Goal: Task Accomplishment & Management: Complete application form

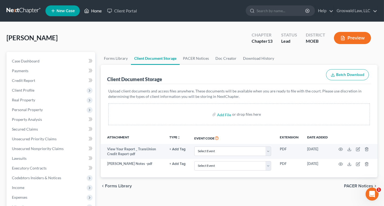
click at [95, 10] on link "Home" at bounding box center [92, 11] width 23 height 10
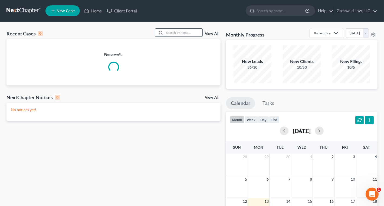
click at [191, 35] on input "search" at bounding box center [183, 33] width 38 height 8
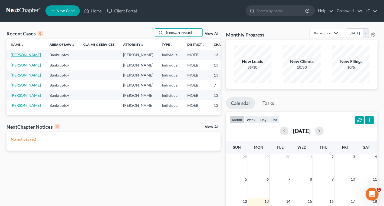
type input "[PERSON_NAME]"
click at [16, 57] on link "[PERSON_NAME]" at bounding box center [26, 54] width 30 height 5
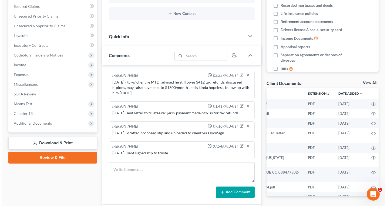
scroll to position [0, 64]
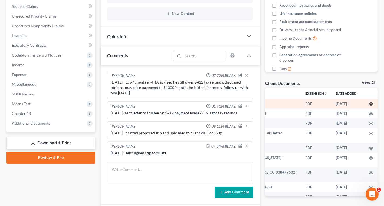
click at [369, 104] on icon "button" at bounding box center [371, 104] width 4 height 4
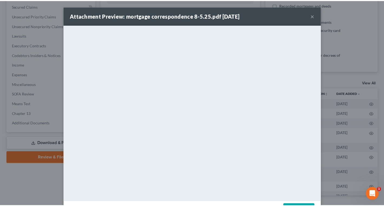
scroll to position [0, 63]
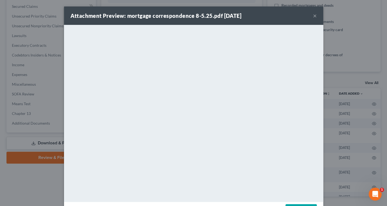
click at [314, 14] on button "×" at bounding box center [315, 15] width 4 height 6
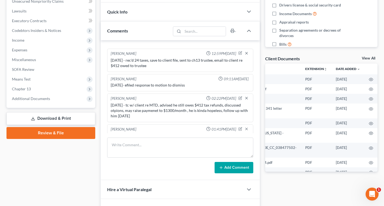
scroll to position [401, 0]
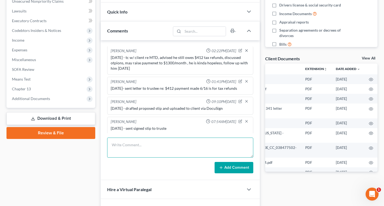
click at [155, 144] on textarea at bounding box center [180, 148] width 146 height 20
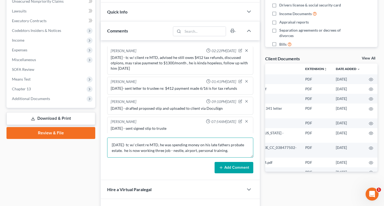
type textarea "[DATE]- tc w/ client re MTD, he was spending money on his late fathers probate …"
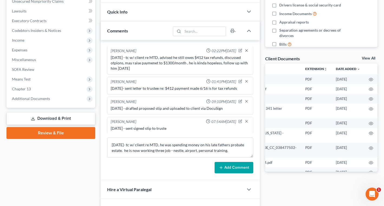
click at [236, 166] on button "Add Comment" at bounding box center [233, 167] width 39 height 11
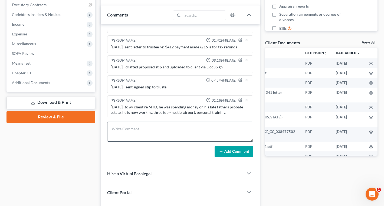
scroll to position [198, 0]
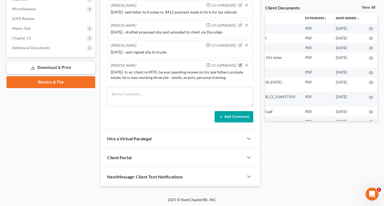
click at [240, 64] on icon "button" at bounding box center [241, 65] width 2 height 2
click at [223, 80] on textarea "[DATE]- tc w/ client re MTD, he was spending money on his late fathers probate …" at bounding box center [180, 79] width 139 height 20
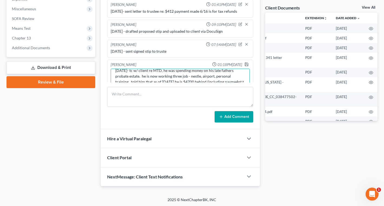
scroll to position [432, 0]
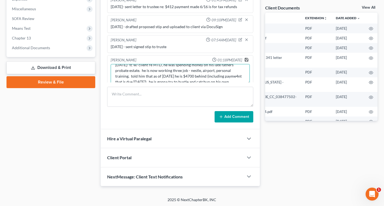
type textarea "[DATE]- tc w/ client re MTD, he was spending money on his late fathers probate …"
click at [244, 58] on icon "button" at bounding box center [246, 60] width 4 height 4
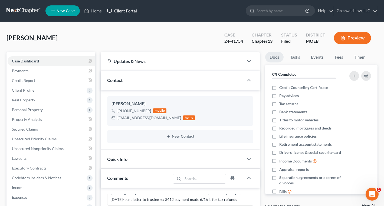
scroll to position [0, 0]
click at [102, 11] on link "Home" at bounding box center [92, 11] width 23 height 10
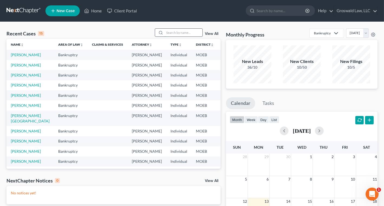
click at [183, 31] on input "search" at bounding box center [183, 33] width 38 height 8
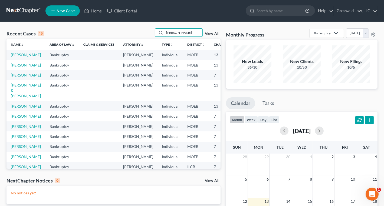
type input "[PERSON_NAME]"
click at [16, 67] on link "[PERSON_NAME]" at bounding box center [26, 65] width 30 height 5
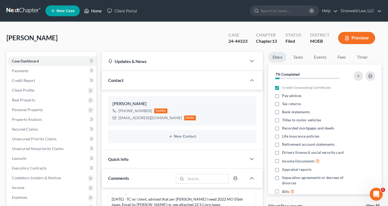
click at [97, 11] on link "Home" at bounding box center [92, 11] width 23 height 10
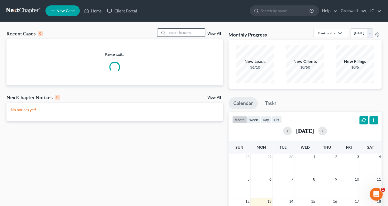
click at [179, 32] on input "search" at bounding box center [186, 33] width 38 height 8
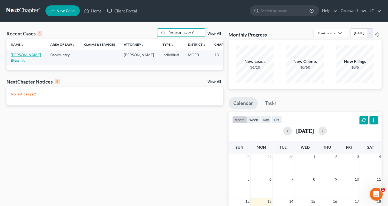
type input "[PERSON_NAME]"
click at [11, 58] on link "[PERSON_NAME], Blessing" at bounding box center [26, 57] width 31 height 10
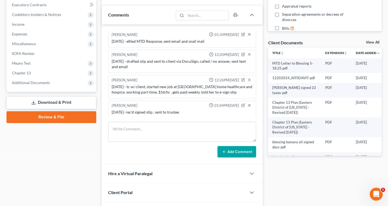
scroll to position [198, 0]
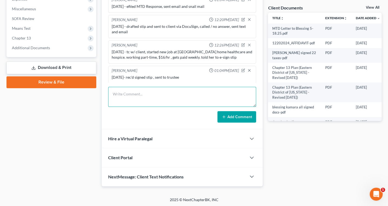
click at [157, 102] on textarea at bounding box center [182, 97] width 148 height 20
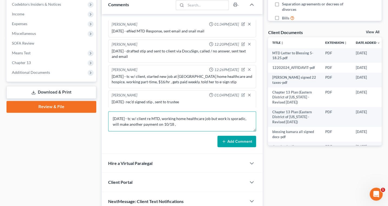
type textarea "[DATE] - tc w/ client re MTD, working home healthcare job but work is sporadic,…"
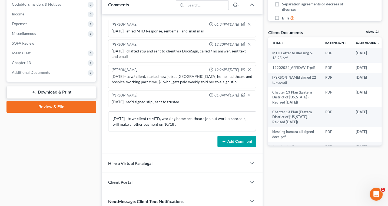
click at [234, 140] on button "Add Comment" at bounding box center [236, 141] width 39 height 11
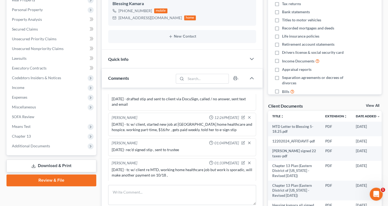
scroll to position [0, 0]
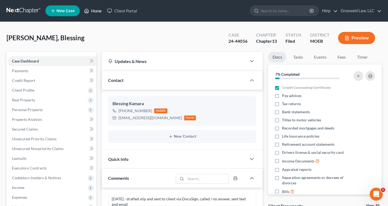
drag, startPoint x: 95, startPoint y: 10, endPoint x: 10, endPoint y: 24, distance: 86.9
click at [95, 10] on link "Home" at bounding box center [92, 11] width 23 height 10
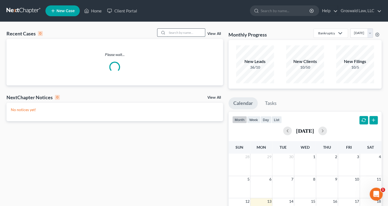
click at [185, 32] on input "search" at bounding box center [186, 33] width 38 height 8
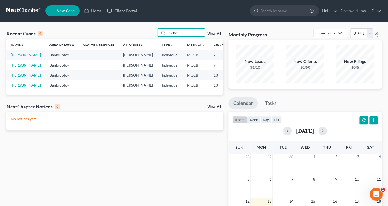
type input "marshal"
click at [20, 57] on link "[PERSON_NAME]" at bounding box center [26, 54] width 30 height 5
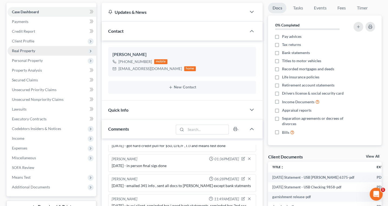
scroll to position [49, 0]
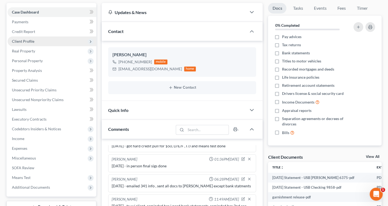
click at [34, 41] on span "Client Profile" at bounding box center [52, 42] width 89 height 10
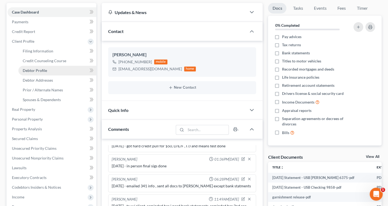
click at [44, 71] on span "Debtor Profile" at bounding box center [35, 70] width 24 height 5
select select "0"
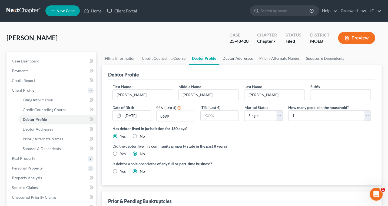
click at [229, 57] on link "Debtor Addresses" at bounding box center [237, 58] width 37 height 13
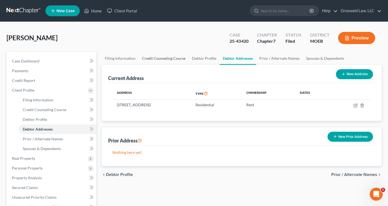
click at [158, 57] on link "Credit Counseling Course" at bounding box center [164, 58] width 50 height 13
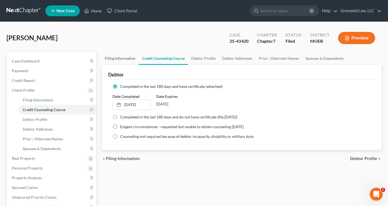
click at [125, 58] on link "Filing Information" at bounding box center [120, 58] width 37 height 13
select select "1"
select select "0"
select select "45"
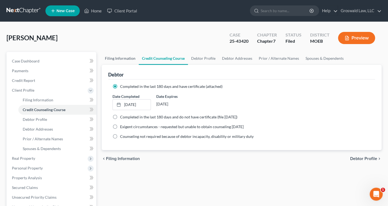
select select "26"
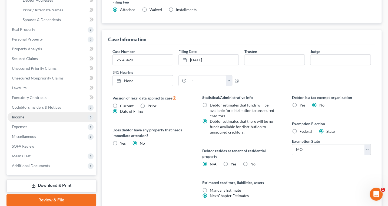
scroll to position [171, 0]
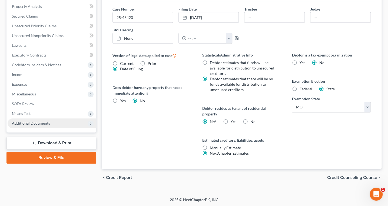
drag, startPoint x: 43, startPoint y: 122, endPoint x: 48, endPoint y: 124, distance: 5.6
click at [43, 122] on span "Additional Documents" at bounding box center [31, 123] width 38 height 5
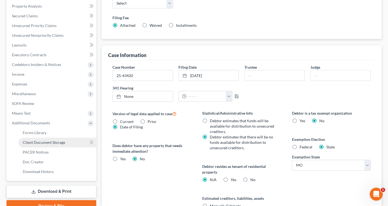
click at [54, 144] on link "Client Document Storage" at bounding box center [57, 143] width 78 height 10
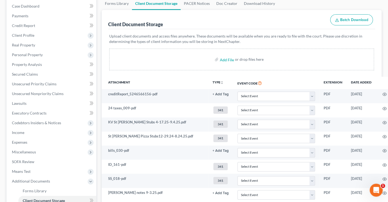
scroll to position [195, 0]
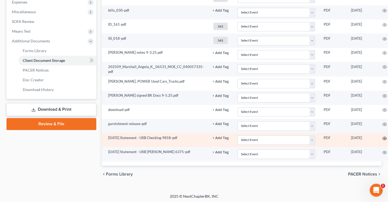
click at [382, 137] on icon "button" at bounding box center [384, 138] width 4 height 3
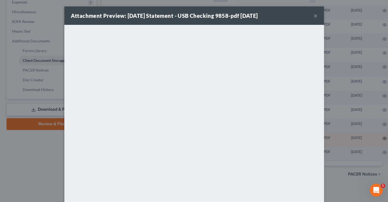
scroll to position [192, 0]
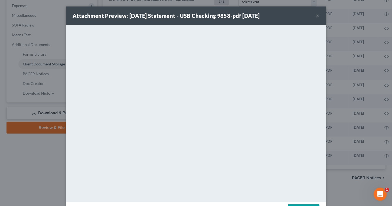
click at [315, 15] on button "×" at bounding box center [317, 15] width 4 height 6
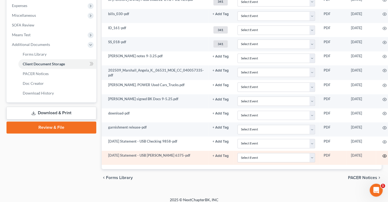
click at [382, 156] on icon "button" at bounding box center [384, 156] width 4 height 3
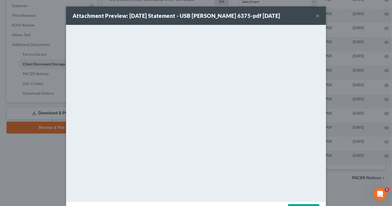
click at [316, 14] on button "×" at bounding box center [317, 15] width 4 height 6
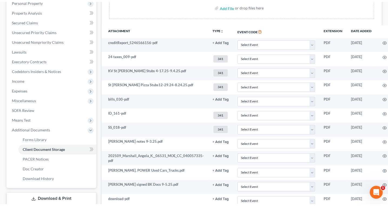
scroll to position [0, 0]
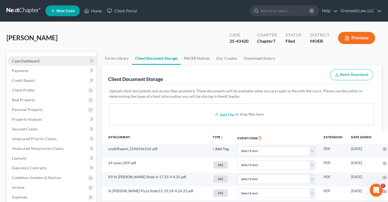
click at [31, 63] on link "Case Dashboard" at bounding box center [52, 61] width 89 height 10
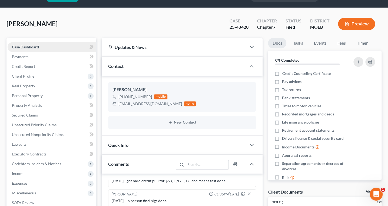
scroll to position [2, 0]
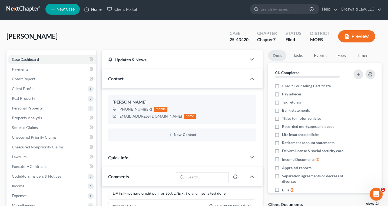
click at [95, 8] on link "Home" at bounding box center [92, 9] width 23 height 10
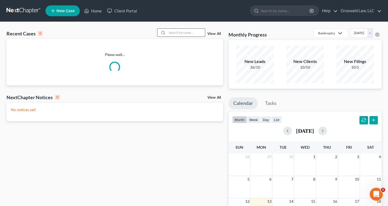
click at [173, 34] on input "search" at bounding box center [186, 33] width 38 height 8
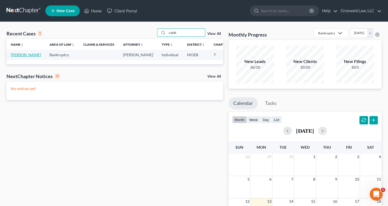
type input "catak"
click at [14, 57] on link "[PERSON_NAME]" at bounding box center [26, 54] width 30 height 5
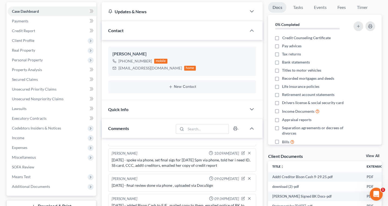
scroll to position [49, 0]
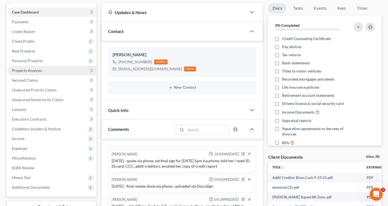
drag, startPoint x: 28, startPoint y: 49, endPoint x: 29, endPoint y: 71, distance: 22.3
click at [28, 49] on span "Real Property" at bounding box center [23, 51] width 23 height 5
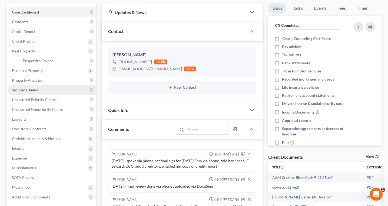
click at [27, 88] on span "Secured Claims" at bounding box center [25, 90] width 26 height 5
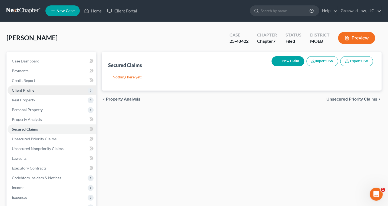
click at [24, 90] on span "Client Profile" at bounding box center [23, 90] width 22 height 5
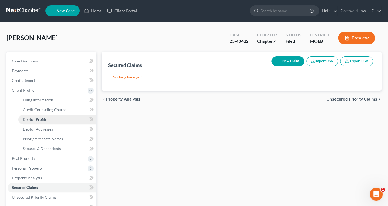
click at [42, 116] on link "Debtor Profile" at bounding box center [57, 120] width 78 height 10
select select "0"
select select "1"
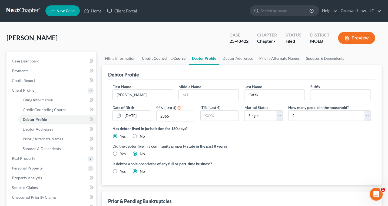
click at [166, 62] on link "Credit Counseling Course" at bounding box center [164, 58] width 50 height 13
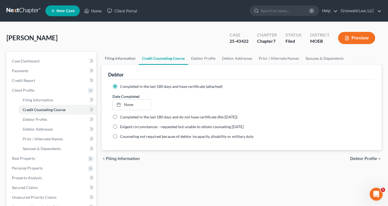
click at [117, 56] on link "Filing Information" at bounding box center [120, 58] width 37 height 13
select select "1"
select select "0"
select select "45"
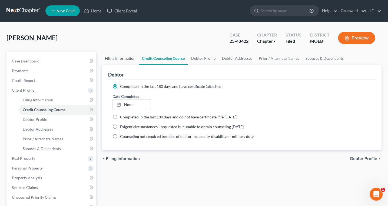
select select "0"
select select "26"
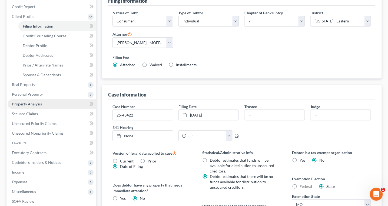
scroll to position [74, 0]
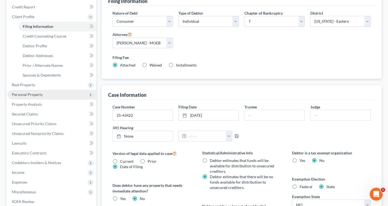
click at [37, 95] on span "Personal Property" at bounding box center [27, 94] width 31 height 5
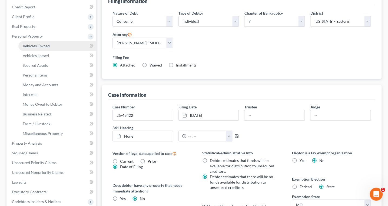
click at [40, 46] on span "Vehicles Owned" at bounding box center [36, 46] width 27 height 5
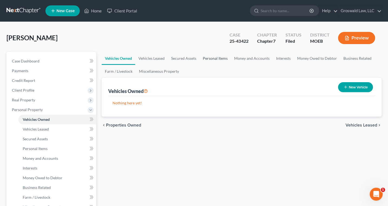
click at [216, 58] on link "Personal Items" at bounding box center [215, 58] width 31 height 13
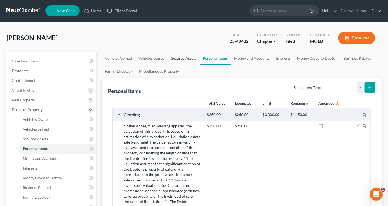
click at [182, 55] on link "Secured Assets" at bounding box center [184, 58] width 32 height 13
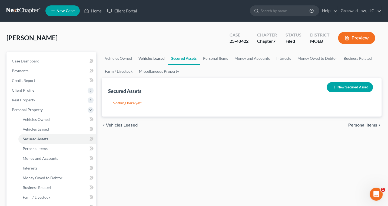
click at [151, 58] on link "Vehicles Leased" at bounding box center [151, 58] width 33 height 13
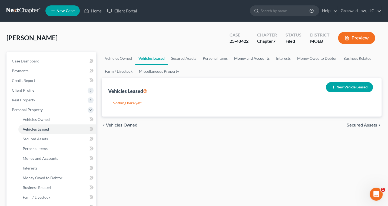
click at [246, 58] on link "Money and Accounts" at bounding box center [252, 58] width 42 height 13
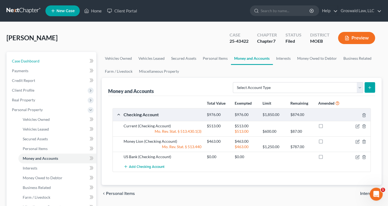
drag, startPoint x: 39, startPoint y: 60, endPoint x: 32, endPoint y: 35, distance: 25.7
click at [39, 61] on link "Case Dashboard" at bounding box center [52, 61] width 89 height 10
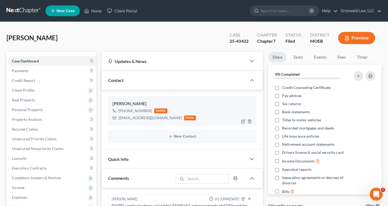
scroll to position [108, 0]
drag, startPoint x: 147, startPoint y: 120, endPoint x: 119, endPoint y: 120, distance: 28.1
click at [119, 120] on div "[EMAIL_ADDRESS][DOMAIN_NAME] home" at bounding box center [154, 117] width 84 height 7
copy div "[EMAIL_ADDRESS][DOMAIN_NAME]"
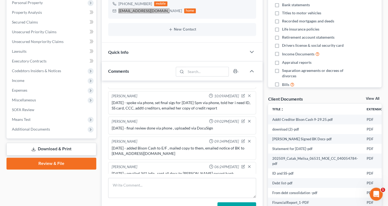
scroll to position [123, 0]
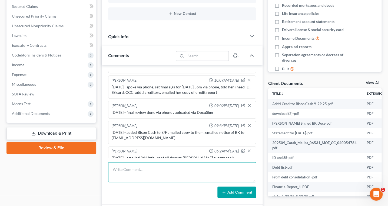
click at [150, 175] on textarea at bounding box center [182, 172] width 148 height 20
type textarea "[DATE] - email to client to send bank statements"
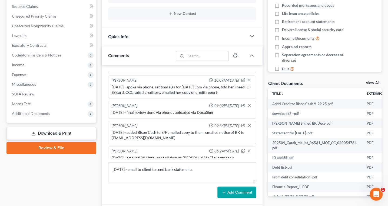
click at [231, 194] on button "Add Comment" at bounding box center [236, 192] width 39 height 11
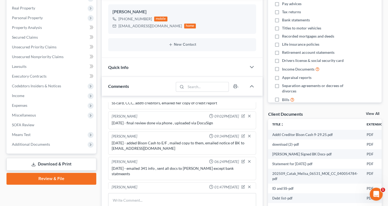
scroll to position [0, 0]
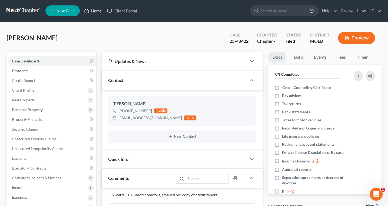
click at [92, 9] on link "Home" at bounding box center [92, 11] width 23 height 10
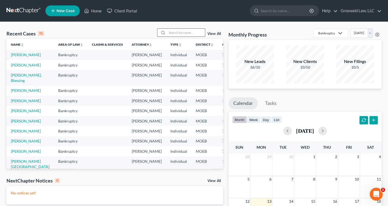
click at [193, 31] on input "search" at bounding box center [186, 33] width 38 height 8
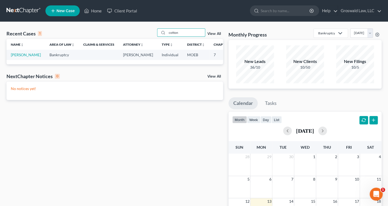
type input "cotton"
click at [62, 12] on span "New Case" at bounding box center [66, 11] width 18 height 4
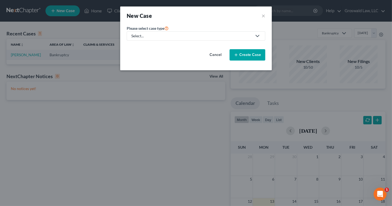
click at [160, 37] on div "Select..." at bounding box center [191, 35] width 121 height 5
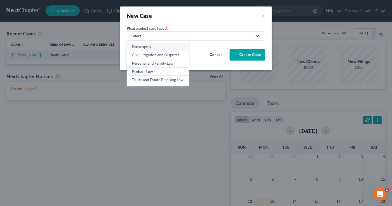
click at [155, 46] on div "Bankruptcy" at bounding box center [158, 46] width 52 height 5
select select "45"
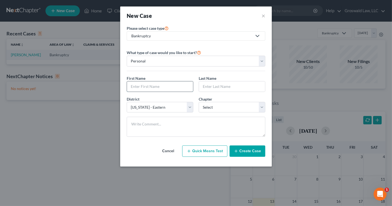
click at [152, 84] on input "text" at bounding box center [160, 86] width 66 height 10
type input "[PERSON_NAME]"
type input "Cotton"
select select "0"
click at [258, 152] on button "Create Case" at bounding box center [247, 150] width 36 height 11
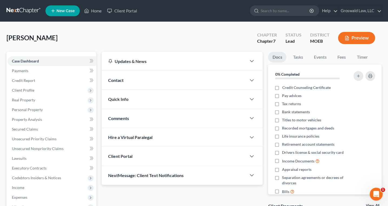
click at [138, 81] on div "Contact" at bounding box center [174, 80] width 145 height 19
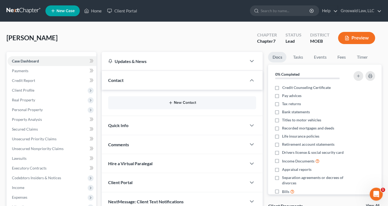
click at [184, 104] on button "New Contact" at bounding box center [182, 103] width 140 height 4
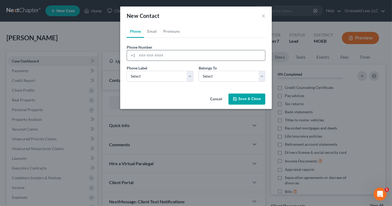
click at [175, 55] on input "tel" at bounding box center [201, 55] width 128 height 10
type input "[PHONE_NUMBER]"
select select "0"
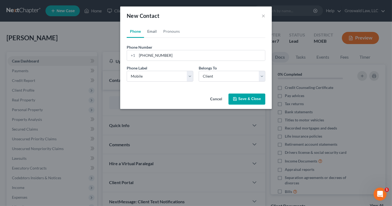
drag, startPoint x: 150, startPoint y: 30, endPoint x: 160, endPoint y: 66, distance: 37.5
click at [150, 30] on link "Email" at bounding box center [152, 31] width 16 height 13
drag, startPoint x: 166, startPoint y: 57, endPoint x: 160, endPoint y: 59, distance: 6.8
click at [166, 57] on input "email" at bounding box center [201, 55] width 128 height 10
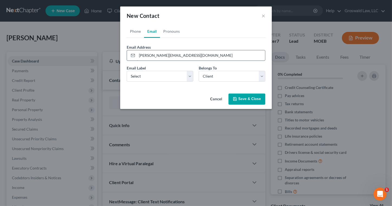
type input "[PERSON_NAME][EMAIL_ADDRESS][DOMAIN_NAME]"
select select "0"
click at [243, 99] on button "Save & Close" at bounding box center [246, 99] width 37 height 11
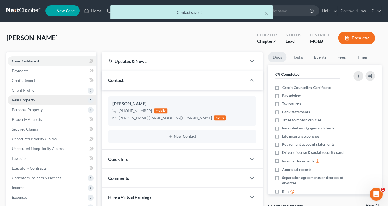
click at [20, 99] on span "Real Property" at bounding box center [23, 100] width 23 height 5
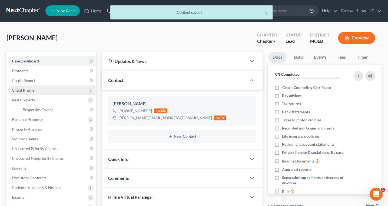
drag, startPoint x: 34, startPoint y: 88, endPoint x: 52, endPoint y: 88, distance: 18.7
click at [34, 88] on span "Client Profile" at bounding box center [52, 90] width 89 height 10
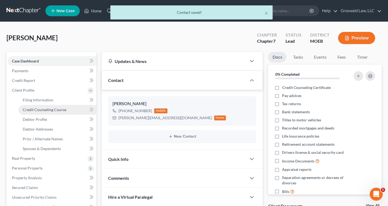
click at [48, 111] on span "Credit Counseling Course" at bounding box center [45, 109] width 44 height 5
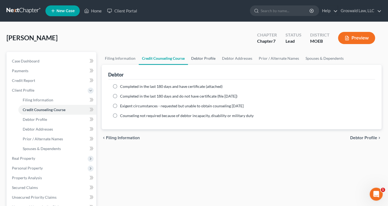
click at [205, 56] on link "Debtor Profile" at bounding box center [203, 58] width 31 height 13
select select "0"
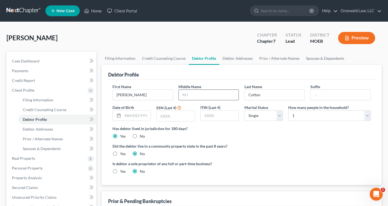
click at [201, 94] on input "text" at bounding box center [209, 95] width 60 height 10
type input "N"
type input "[PERSON_NAME]"
type input "[DATE]"
type input "8798"
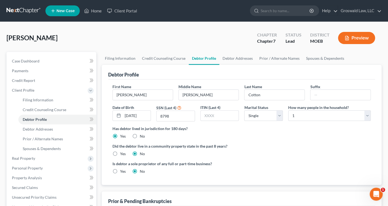
drag, startPoint x: 259, startPoint y: 157, endPoint x: 243, endPoint y: 125, distance: 35.9
click at [259, 157] on ng-include "First Name [PERSON_NAME] Middle Name [PERSON_NAME] Last Name Cotton Suffix Date…" at bounding box center [241, 131] width 258 height 95
click at [227, 57] on link "Debtor Addresses" at bounding box center [237, 58] width 37 height 13
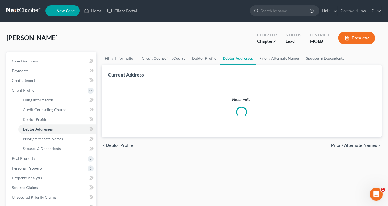
select select "0"
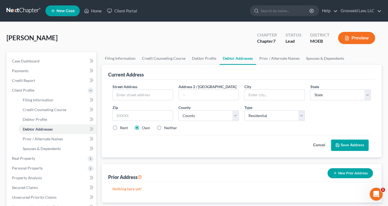
click at [164, 127] on label "Neither" at bounding box center [170, 127] width 13 height 5
click at [166, 127] on input "Neither" at bounding box center [168, 127] width 4 height 4
radio input "true"
click at [128, 93] on input "text" at bounding box center [143, 95] width 60 height 10
type input "[STREET_ADDRESS]"
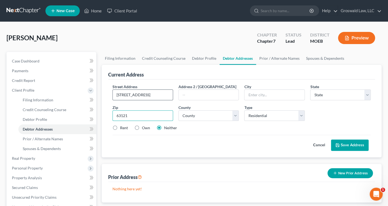
type input "63121"
type input "Saint Louis"
select select "26"
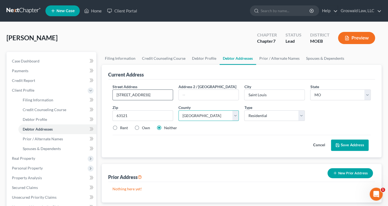
select select "98"
click at [142, 127] on label "Own" at bounding box center [146, 127] width 8 height 5
click at [144, 127] on input "Own" at bounding box center [146, 127] width 4 height 4
radio input "true"
click at [356, 143] on button "Save Address" at bounding box center [350, 145] width 38 height 11
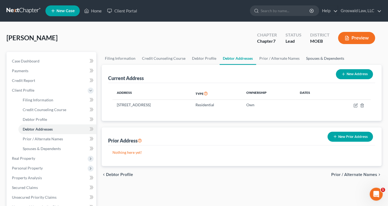
click at [316, 55] on link "Spouses & Dependents" at bounding box center [325, 58] width 45 height 13
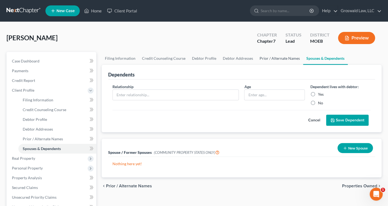
click at [272, 59] on link "Prior / Alternate Names" at bounding box center [279, 58] width 47 height 13
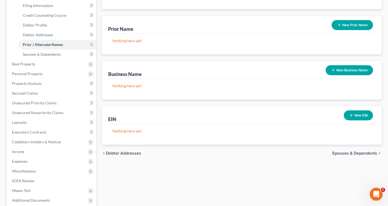
scroll to position [98, 0]
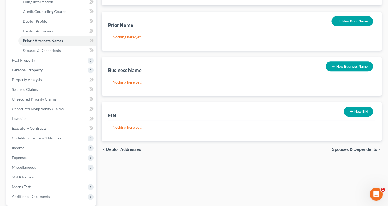
click at [355, 64] on button "New Business Name" at bounding box center [349, 66] width 47 height 10
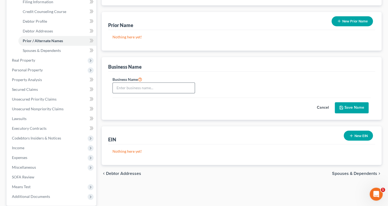
drag, startPoint x: 150, startPoint y: 92, endPoint x: 151, endPoint y: 89, distance: 2.8
click at [150, 92] on div at bounding box center [153, 87] width 82 height 11
click at [153, 86] on input "text" at bounding box center [154, 88] width 82 height 10
type input "Speak Wonders LLC"
click at [350, 103] on button "Save Name" at bounding box center [352, 107] width 34 height 11
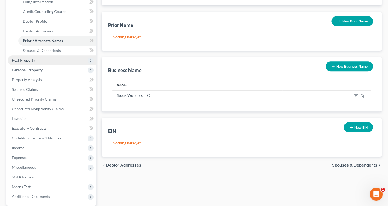
click at [22, 62] on span "Real Property" at bounding box center [52, 60] width 89 height 10
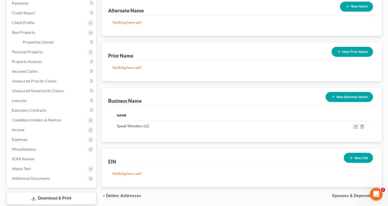
scroll to position [0, 0]
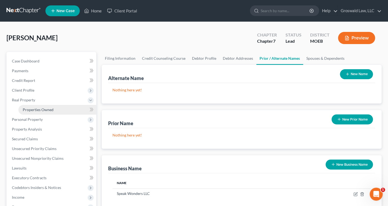
click at [36, 106] on link "Properties Owned" at bounding box center [57, 110] width 78 height 10
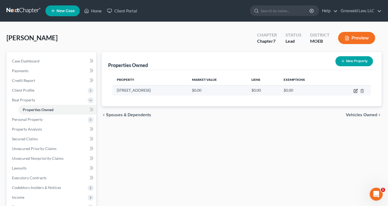
click at [354, 89] on icon "button" at bounding box center [355, 91] width 4 height 4
select select "26"
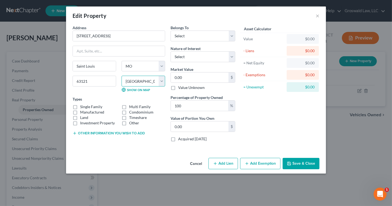
click at [141, 82] on select "County [GEOGRAPHIC_DATA] [GEOGRAPHIC_DATA] [GEOGRAPHIC_DATA] [GEOGRAPHIC_DATA] …" at bounding box center [143, 81] width 44 height 11
select select "100"
click at [121, 76] on select "County [GEOGRAPHIC_DATA] [GEOGRAPHIC_DATA] [GEOGRAPHIC_DATA] [GEOGRAPHIC_DATA] …" at bounding box center [143, 81] width 44 height 11
click at [80, 107] on label "Single Family" at bounding box center [91, 106] width 22 height 5
click at [82, 107] on input "Single Family" at bounding box center [84, 106] width 4 height 4
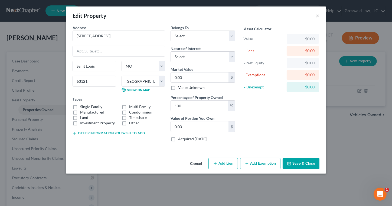
checkbox input "true"
click at [301, 165] on button "Save & Close" at bounding box center [300, 163] width 37 height 11
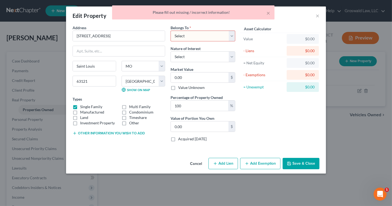
drag, startPoint x: 209, startPoint y: 38, endPoint x: 204, endPoint y: 41, distance: 6.4
click at [209, 38] on select "Select Debtor 1 Only Debtor 2 Only Debtor 1 And Debtor 2 Only At Least One Of T…" at bounding box center [202, 36] width 65 height 11
select select "0"
click at [170, 31] on select "Select Debtor 1 Only Debtor 2 Only Debtor 1 And Debtor 2 Only At Least One Of T…" at bounding box center [202, 36] width 65 height 11
click at [294, 161] on button "Save & Close" at bounding box center [300, 163] width 37 height 11
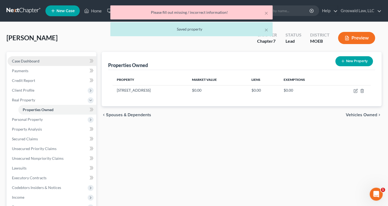
click at [41, 56] on link "Case Dashboard" at bounding box center [52, 61] width 89 height 10
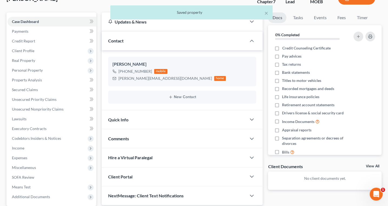
scroll to position [90, 0]
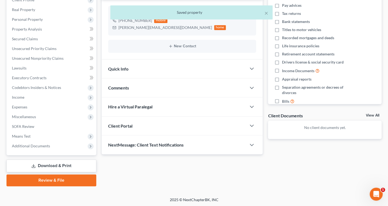
click at [150, 83] on div "Comments" at bounding box center [174, 87] width 145 height 19
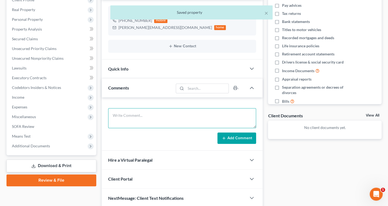
drag, startPoint x: 162, startPoint y: 109, endPoint x: 141, endPoint y: 109, distance: 21.6
click at [162, 109] on textarea at bounding box center [182, 118] width 148 height 20
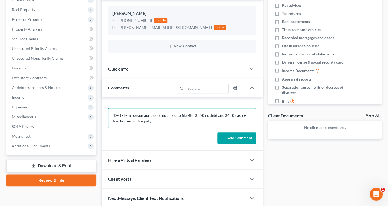
type textarea "[DATE] - in person appt, does not need to file BK , $50K cc debt and $45K cash …"
drag, startPoint x: 235, startPoint y: 140, endPoint x: 151, endPoint y: 113, distance: 88.6
click at [235, 140] on button "Add Comment" at bounding box center [236, 137] width 39 height 11
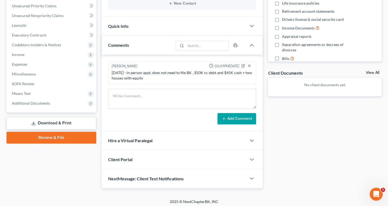
scroll to position [135, 0]
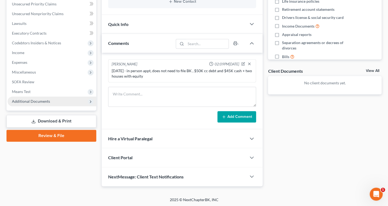
click at [54, 98] on span "Additional Documents" at bounding box center [52, 102] width 89 height 10
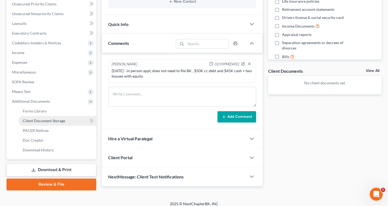
click at [44, 120] on span "Client Document Storage" at bounding box center [44, 120] width 42 height 5
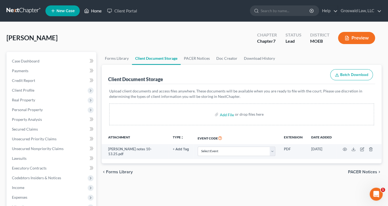
click at [97, 11] on link "Home" at bounding box center [92, 11] width 23 height 10
